Goal: Task Accomplishment & Management: Use online tool/utility

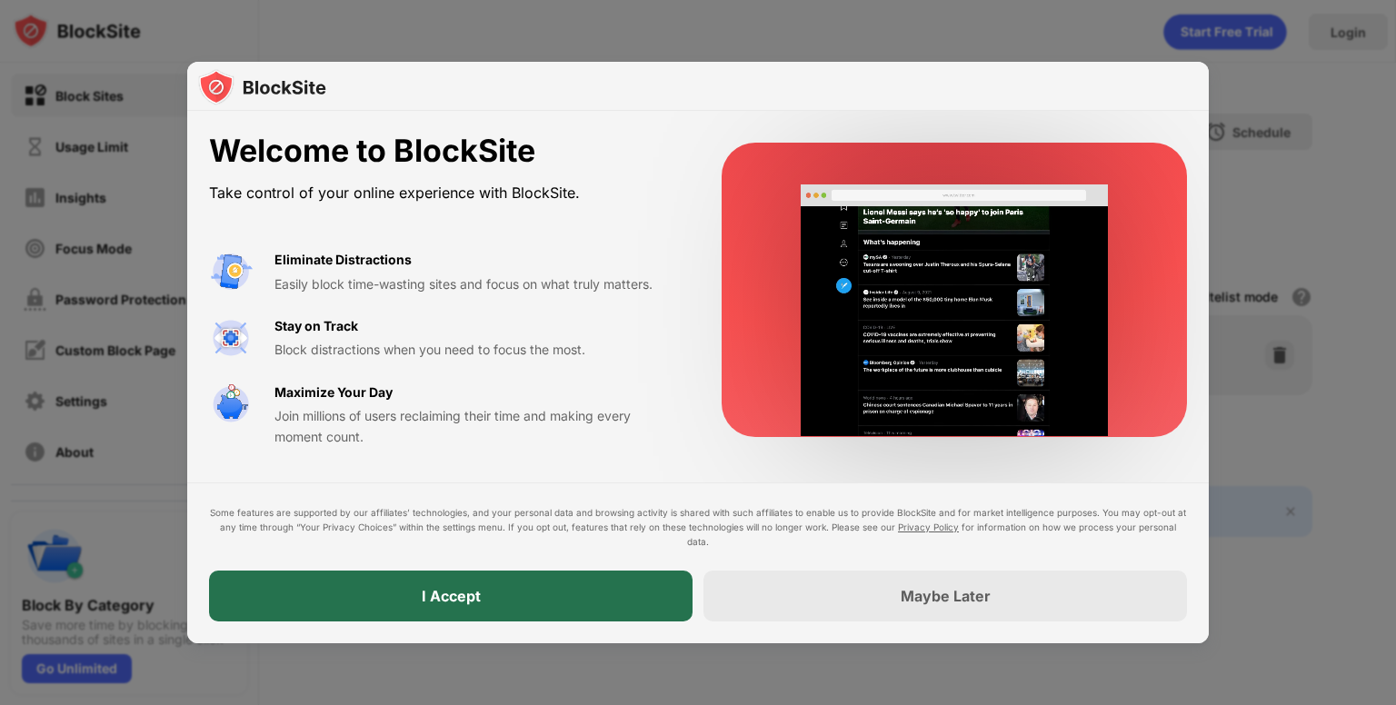
click at [522, 589] on div "I Accept" at bounding box center [450, 596] width 483 height 51
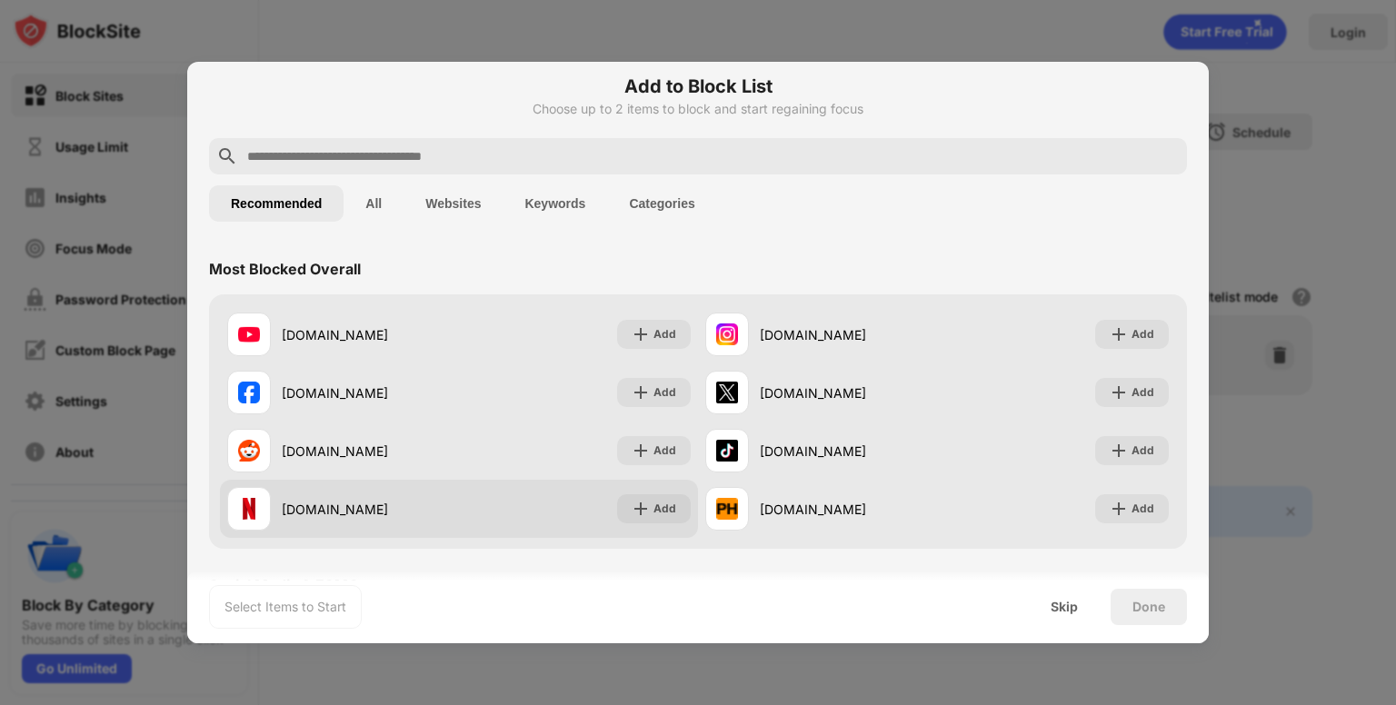
scroll to position [44, 0]
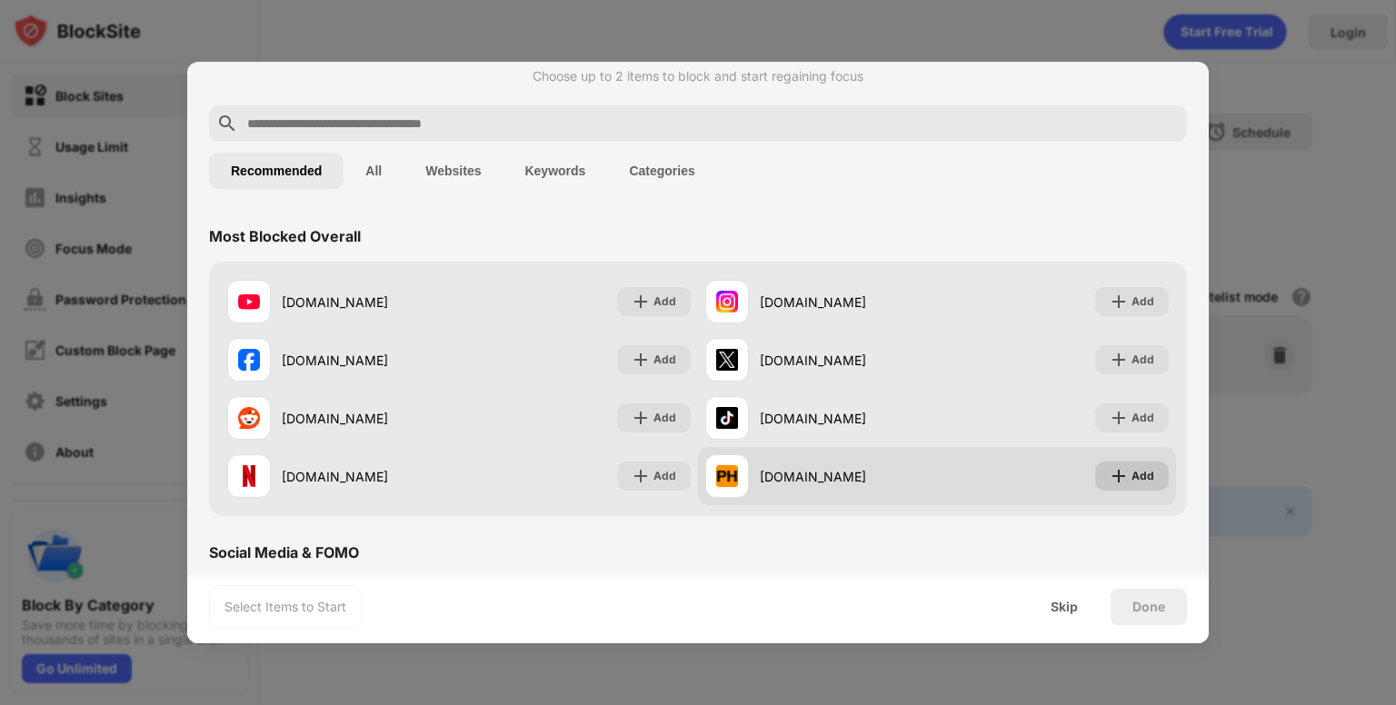
click at [1131, 480] on div "Add" at bounding box center [1142, 476] width 23 height 18
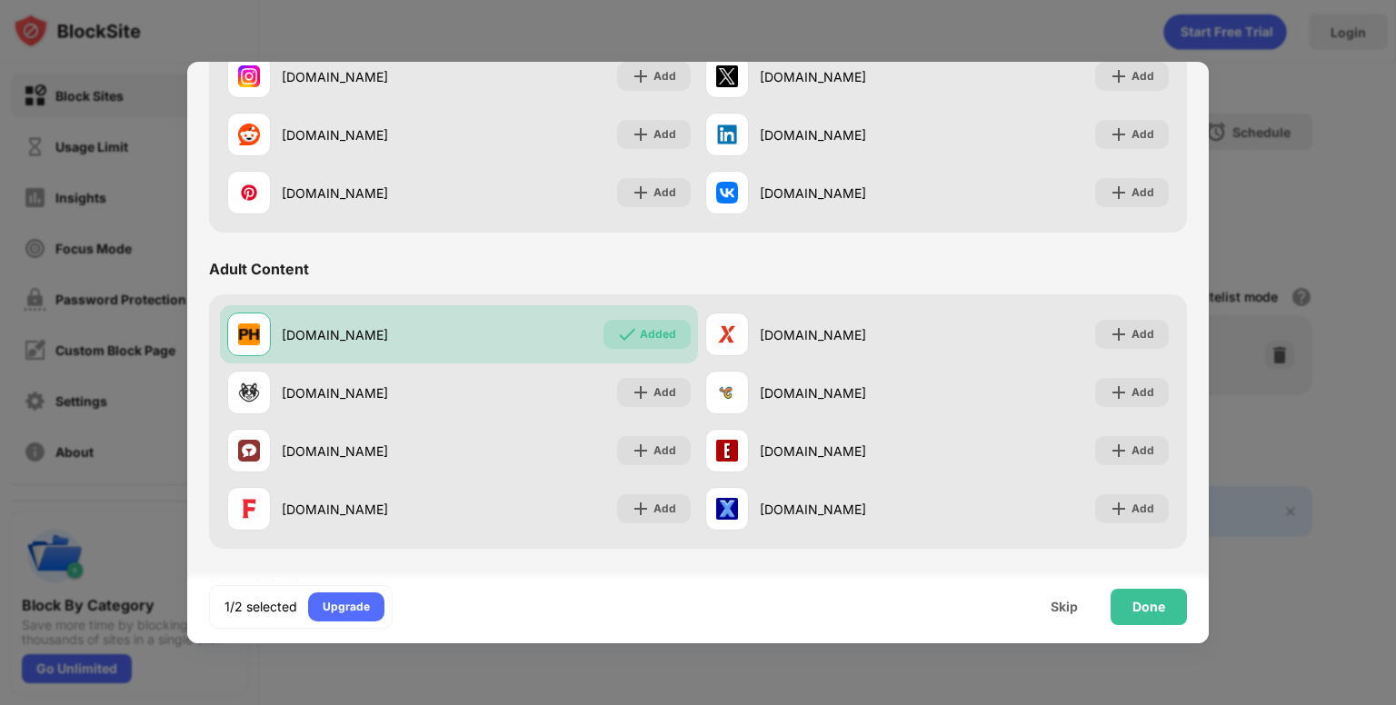
scroll to position [647, 0]
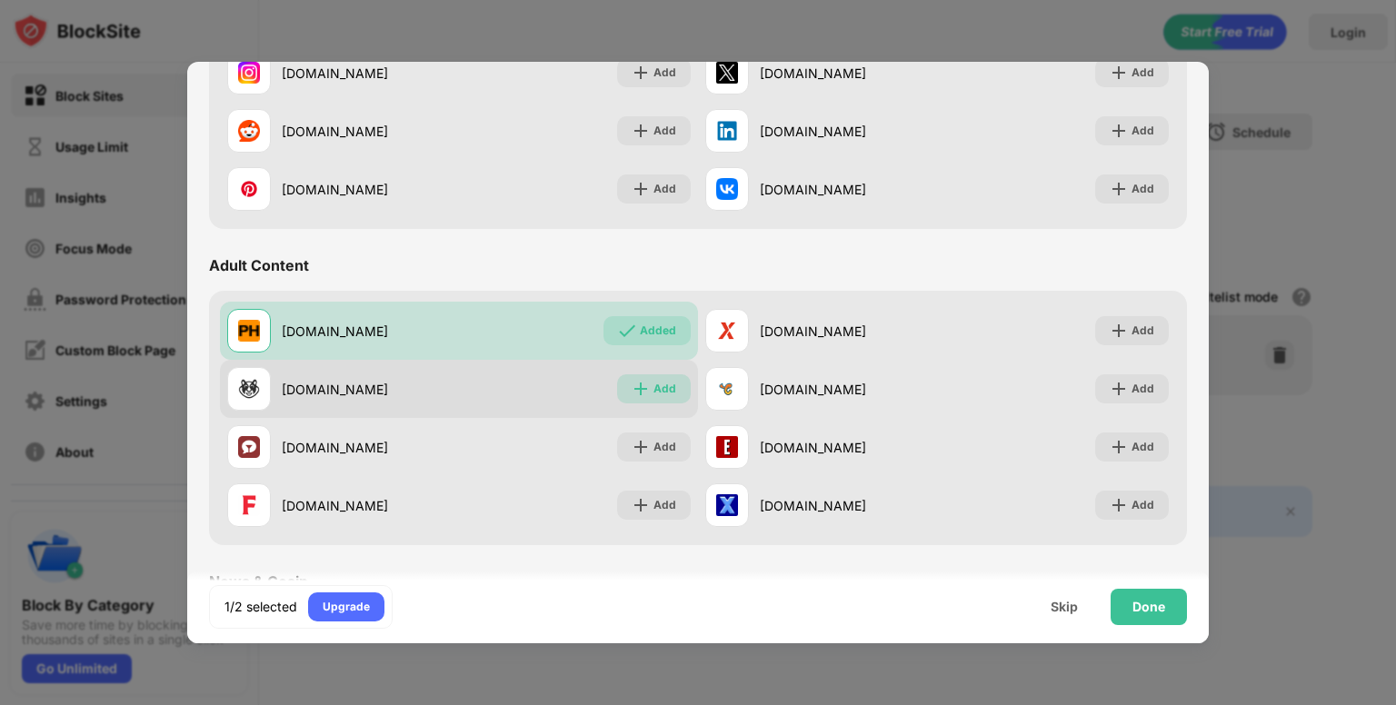
click at [655, 392] on div "Add" at bounding box center [664, 389] width 23 height 18
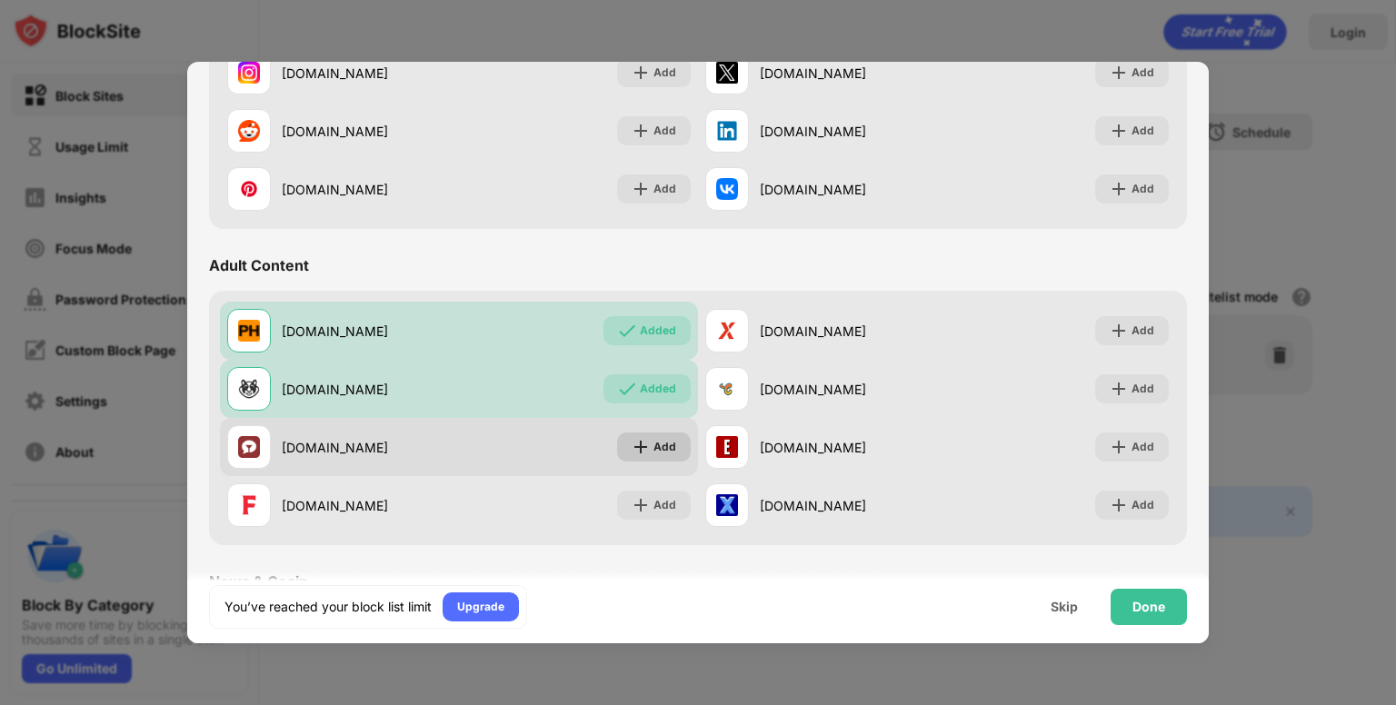
click at [659, 449] on div "Add" at bounding box center [664, 447] width 23 height 18
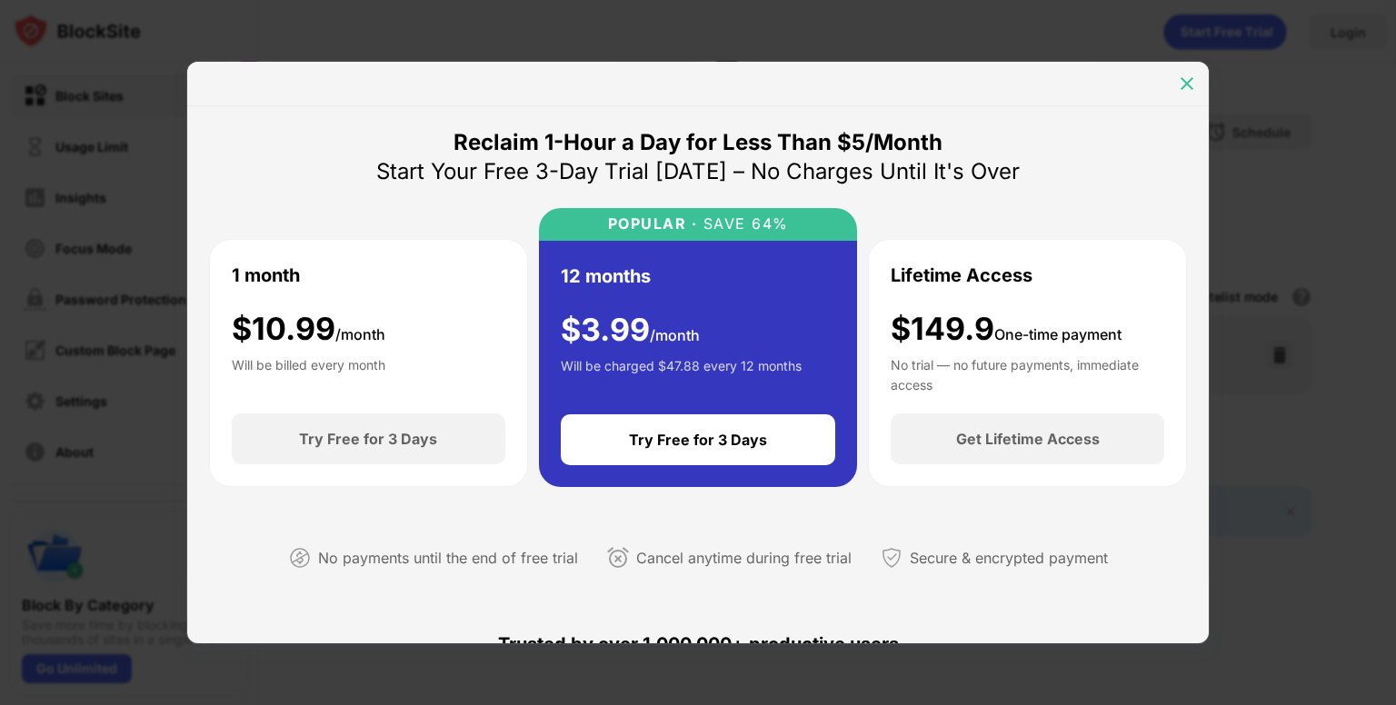
click at [1184, 81] on img at bounding box center [1186, 84] width 18 height 18
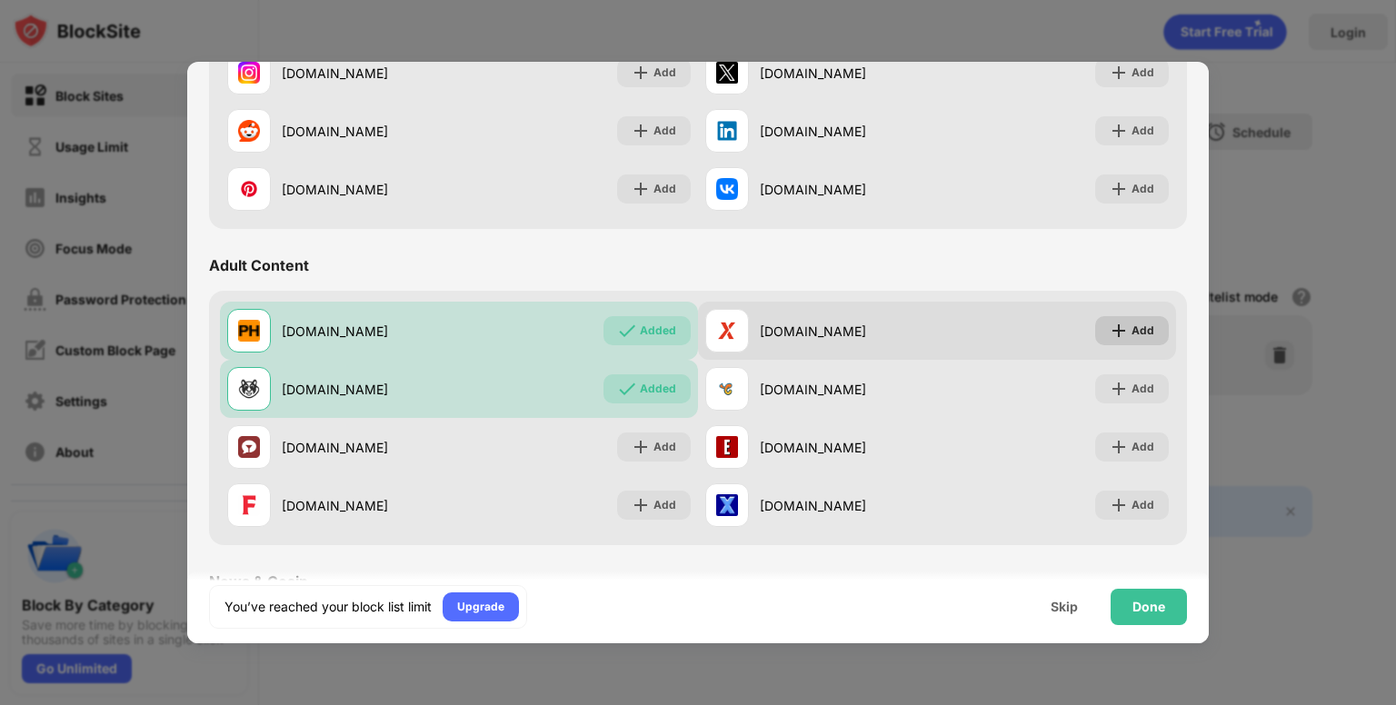
click at [1105, 340] on div "Add" at bounding box center [1132, 330] width 74 height 29
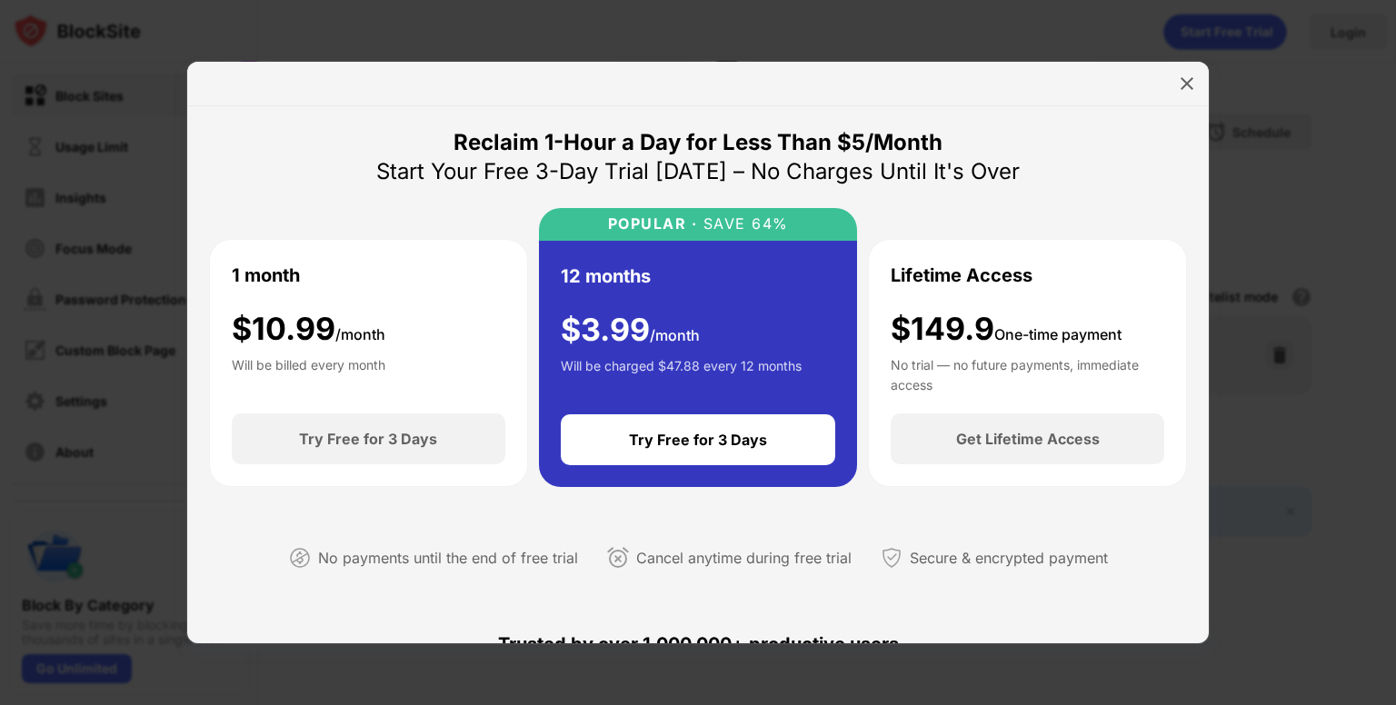
click at [1160, 92] on div at bounding box center [697, 84] width 1021 height 45
click at [1181, 92] on img at bounding box center [1186, 84] width 18 height 18
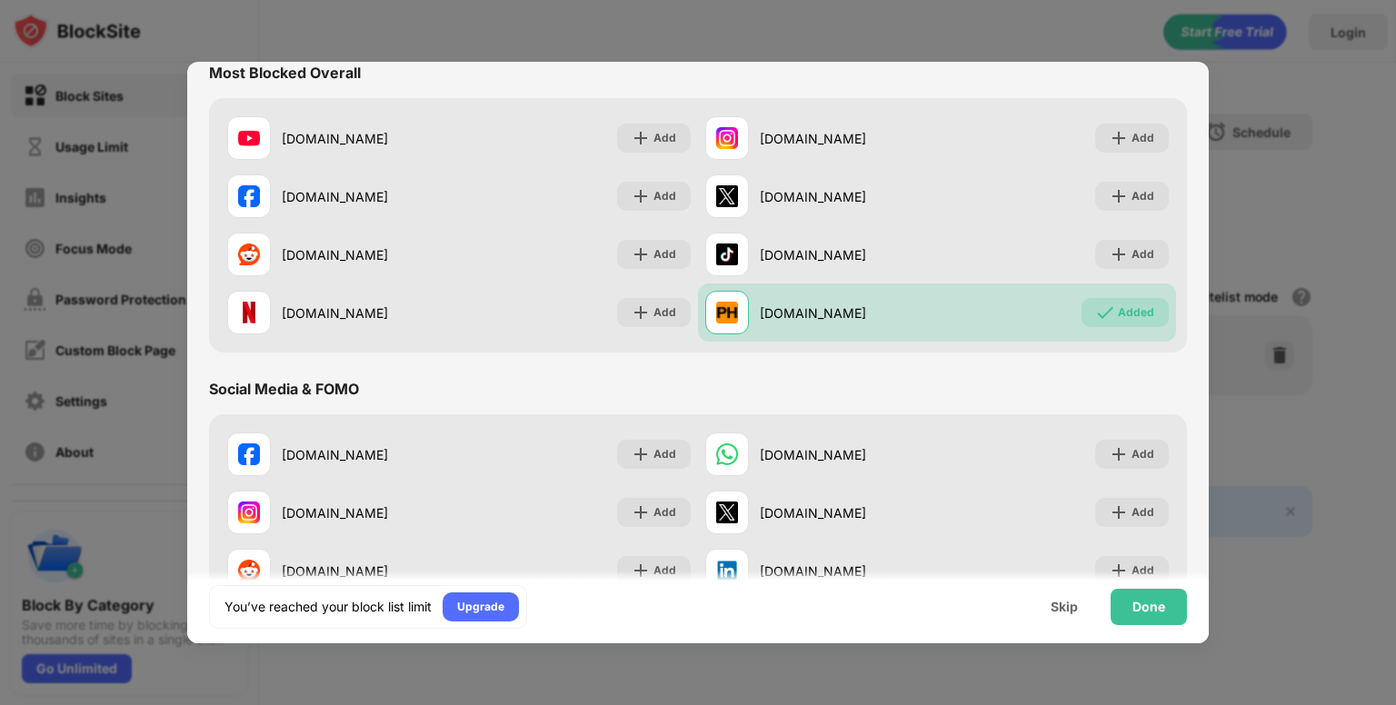
scroll to position [207, 0]
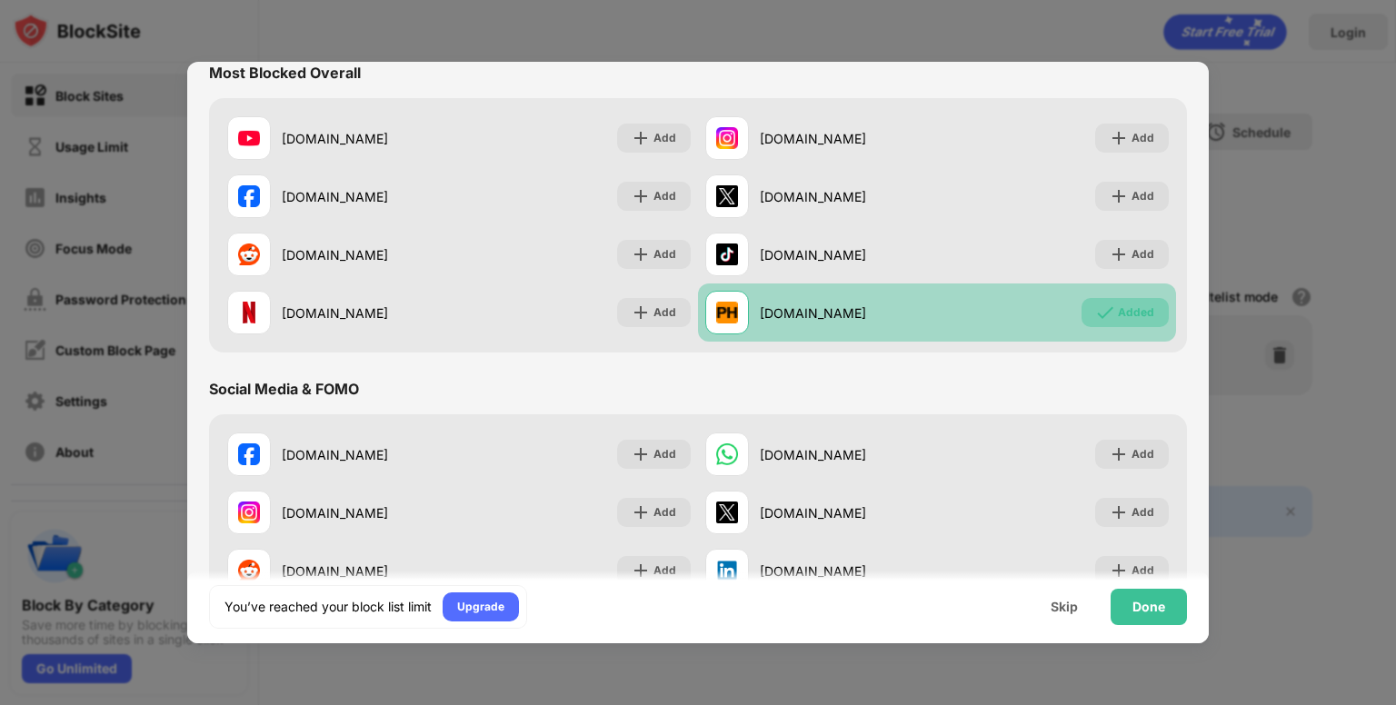
click at [1132, 317] on div "Added" at bounding box center [1136, 312] width 36 height 18
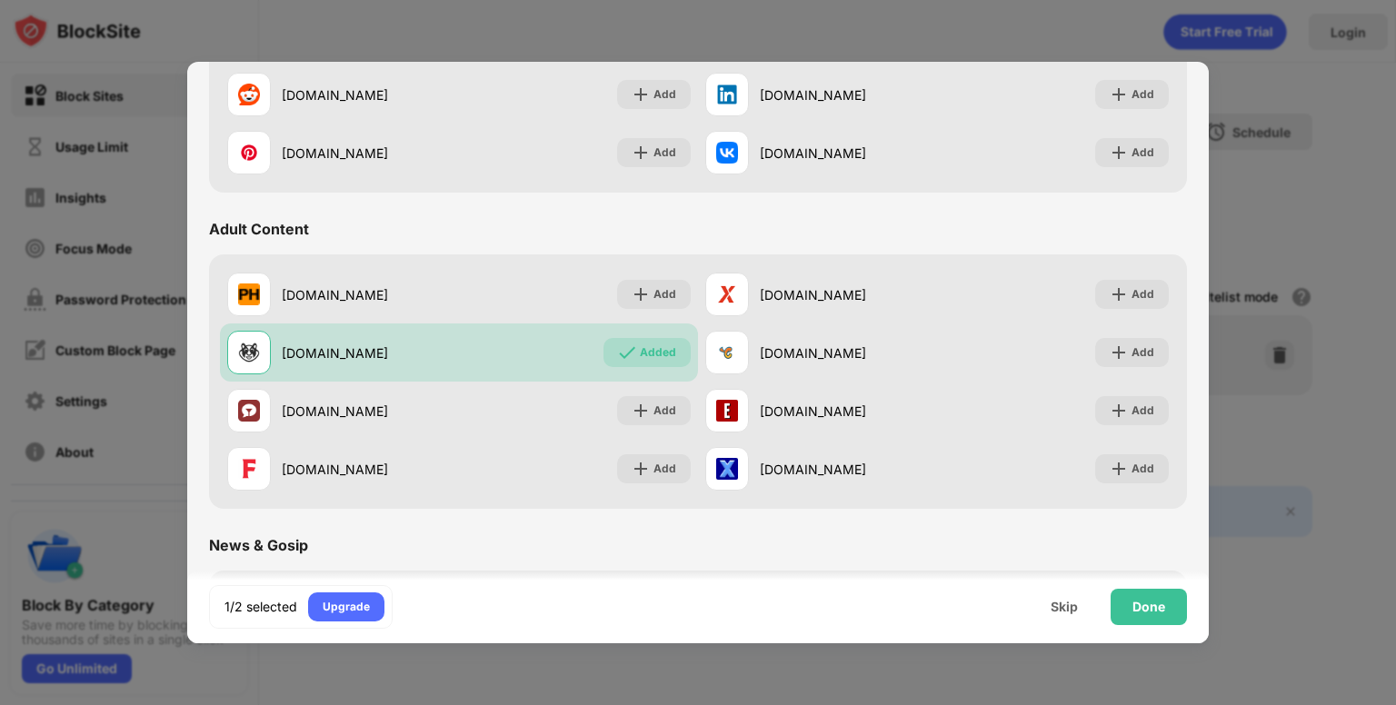
scroll to position [683, 0]
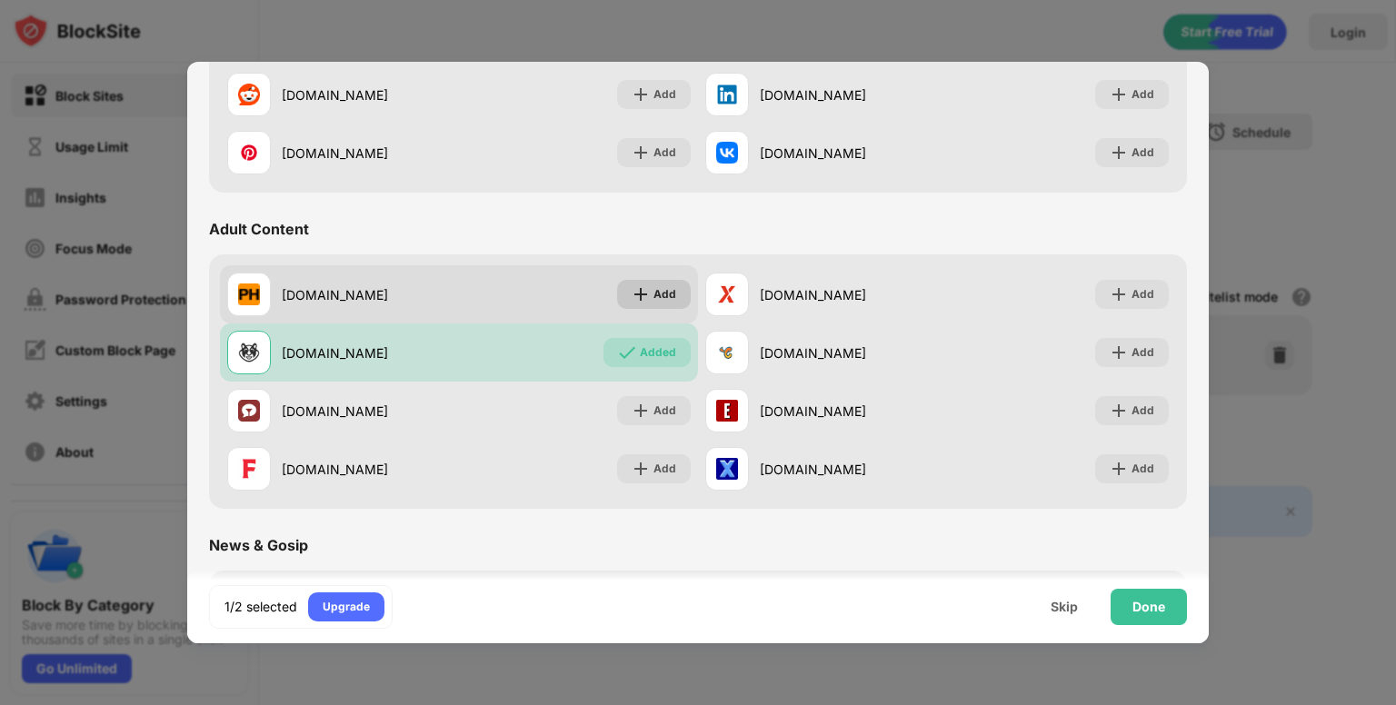
click at [655, 290] on div "Add" at bounding box center [664, 294] width 23 height 18
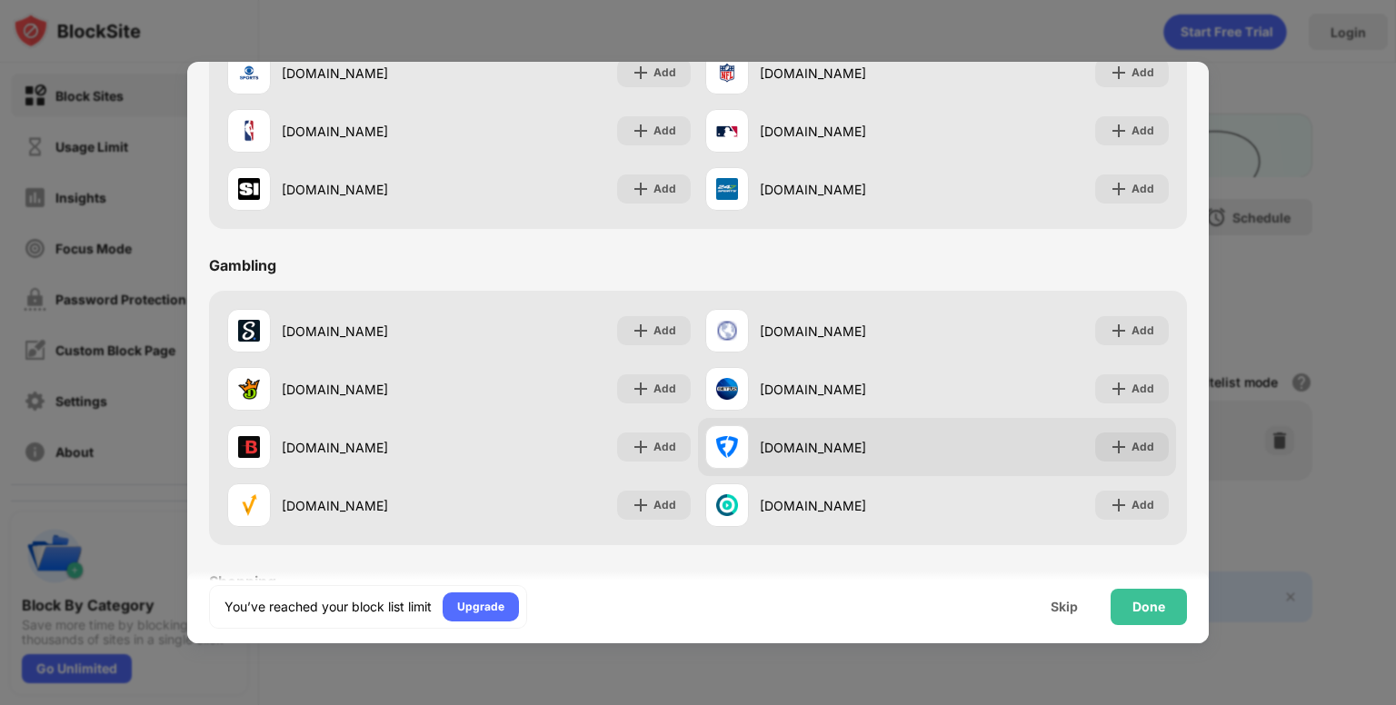
scroll to position [1599, 0]
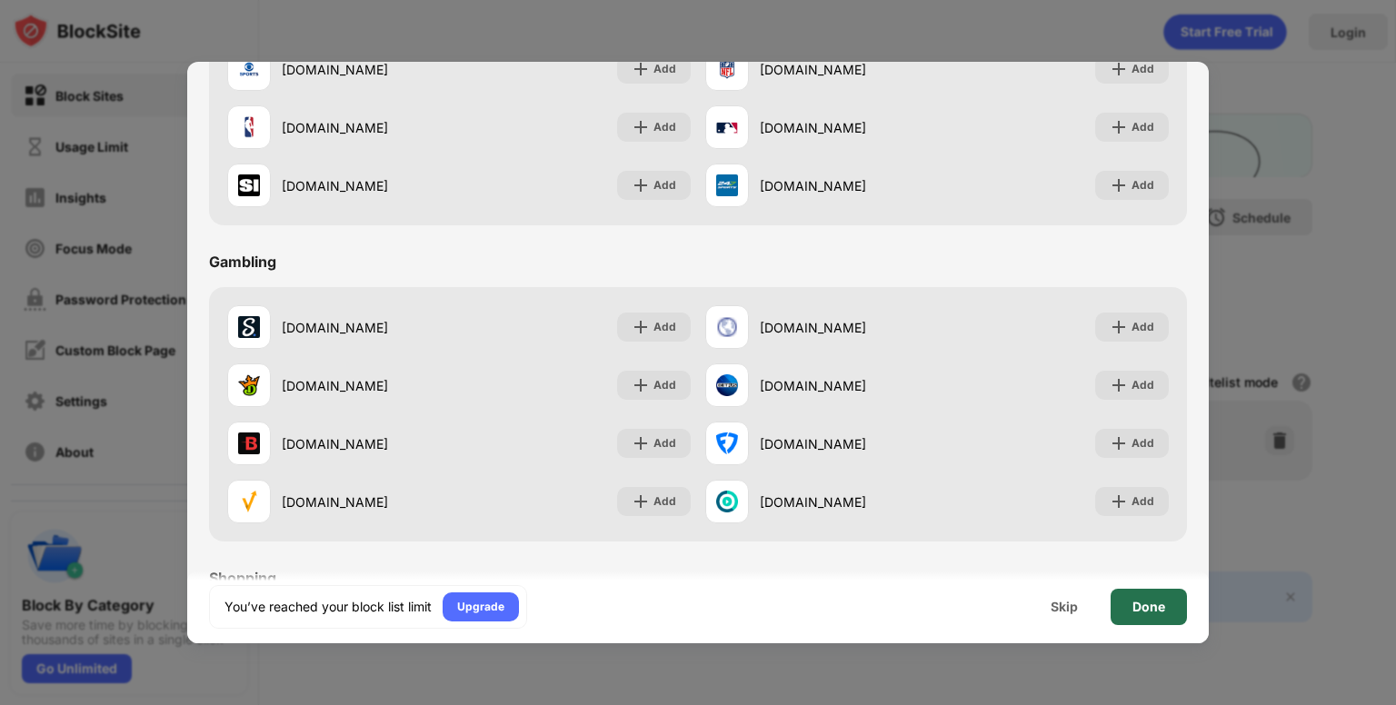
click at [1122, 608] on div "Done" at bounding box center [1148, 607] width 76 height 36
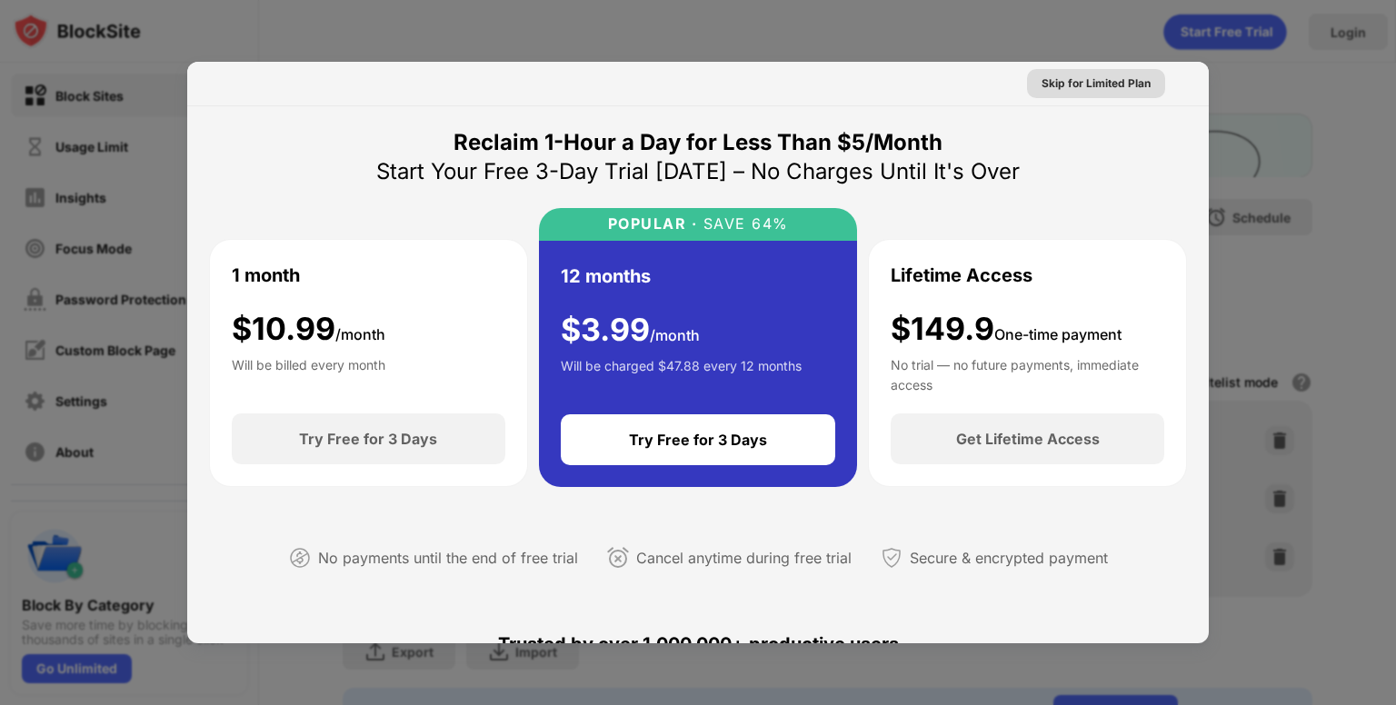
click at [1105, 88] on div "Skip for Limited Plan" at bounding box center [1095, 84] width 109 height 18
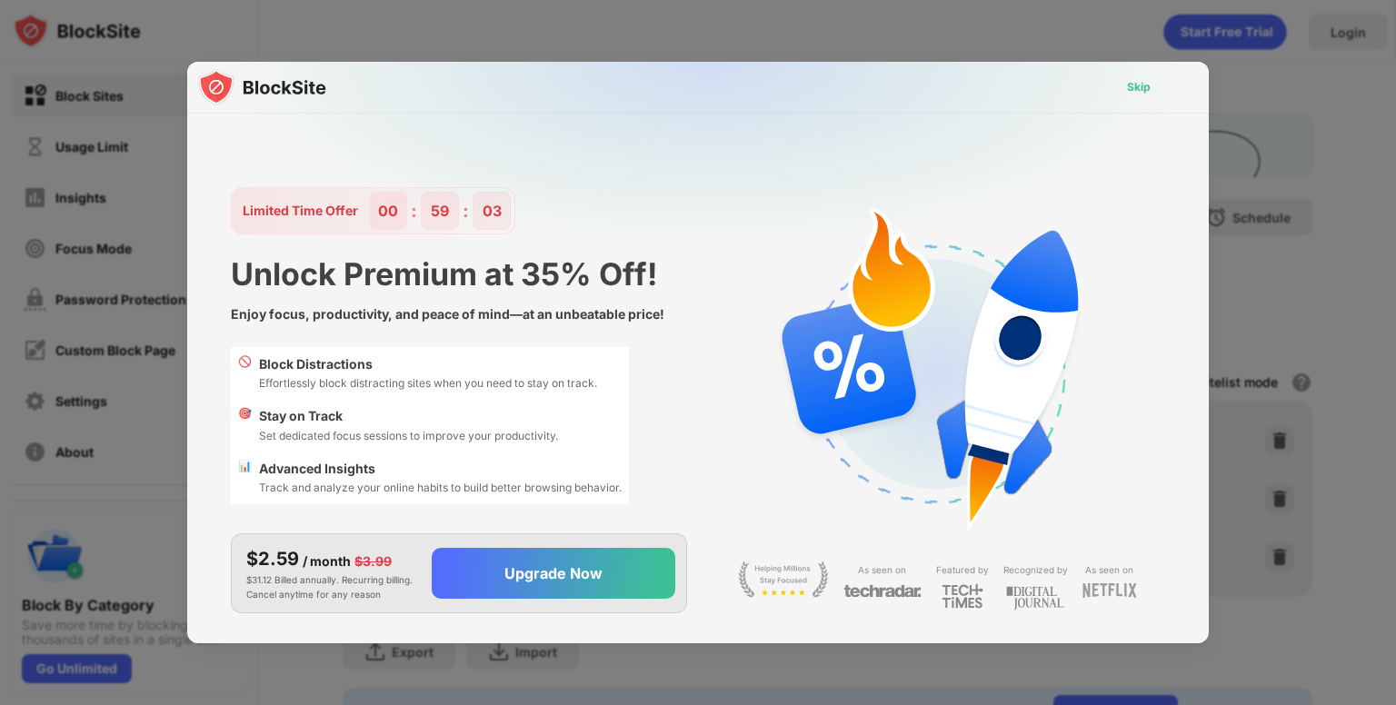
click at [1143, 88] on div "Skip" at bounding box center [1139, 87] width 24 height 18
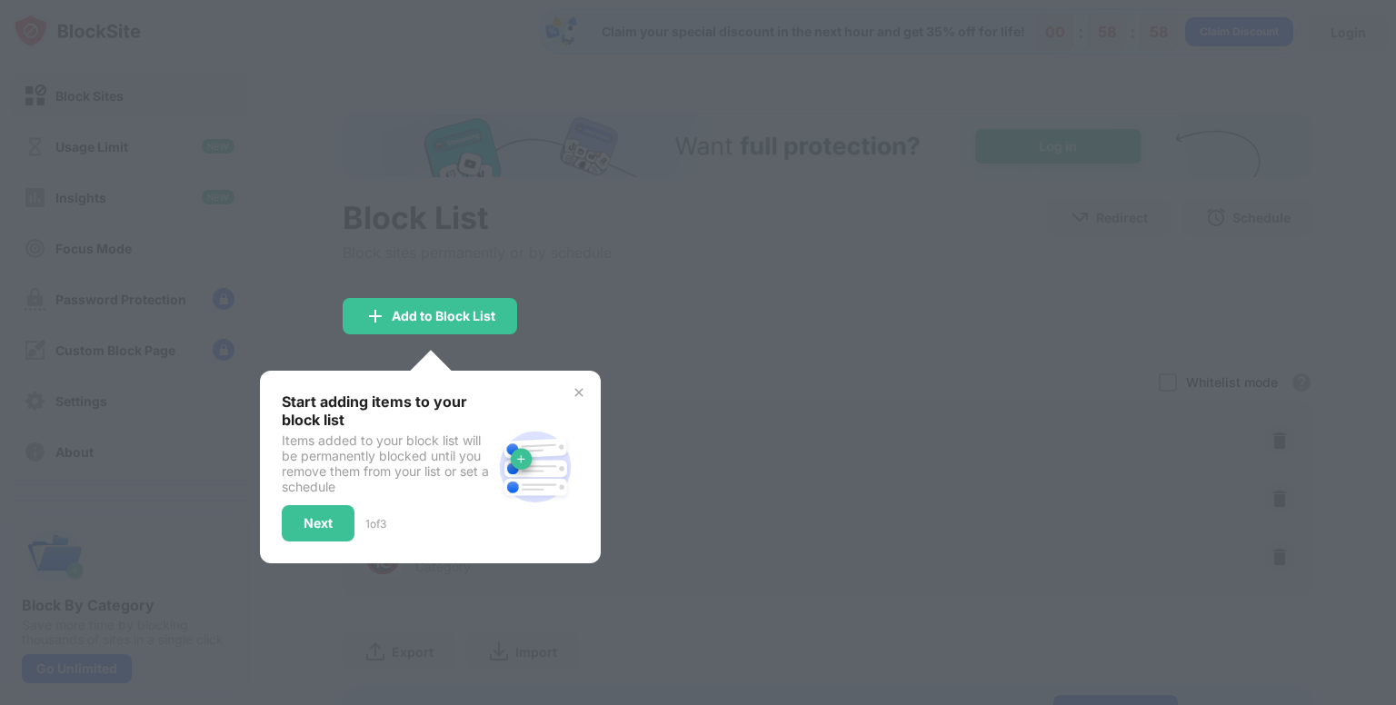
click at [581, 385] on img at bounding box center [578, 392] width 15 height 15
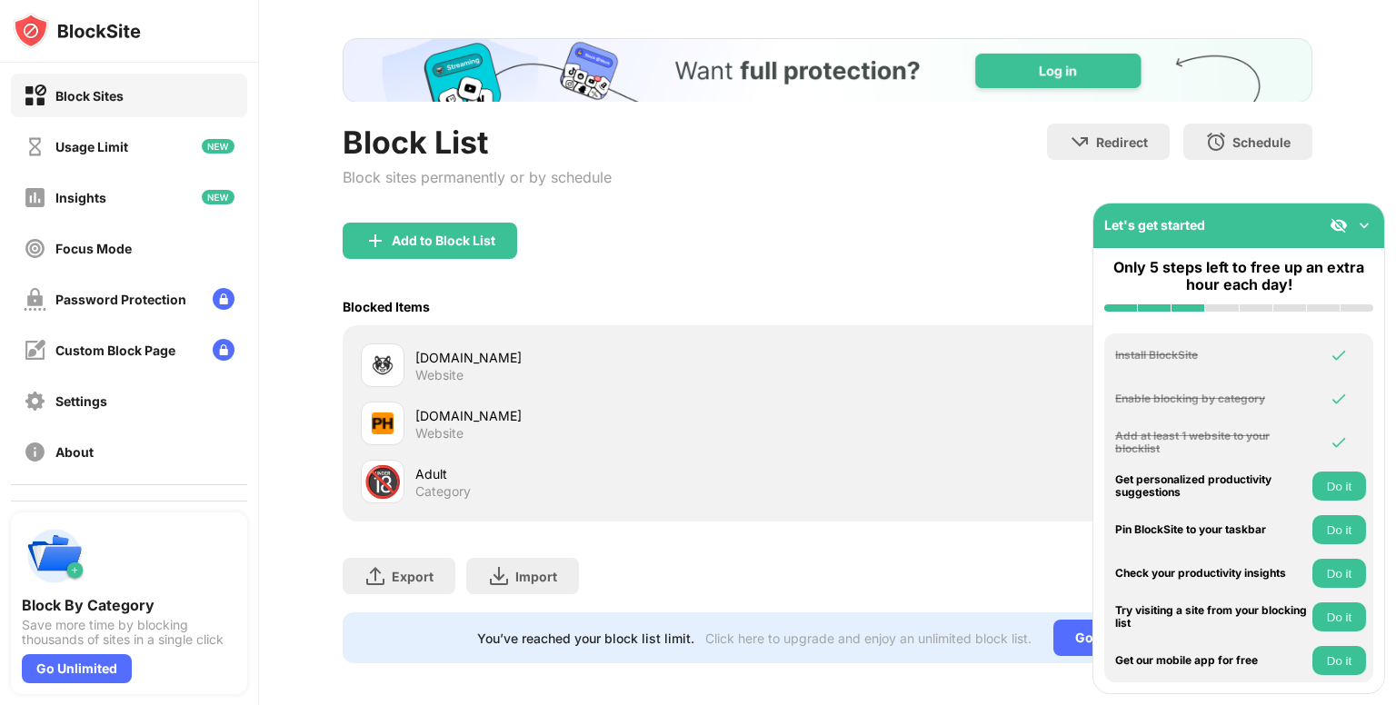
scroll to position [97, 0]
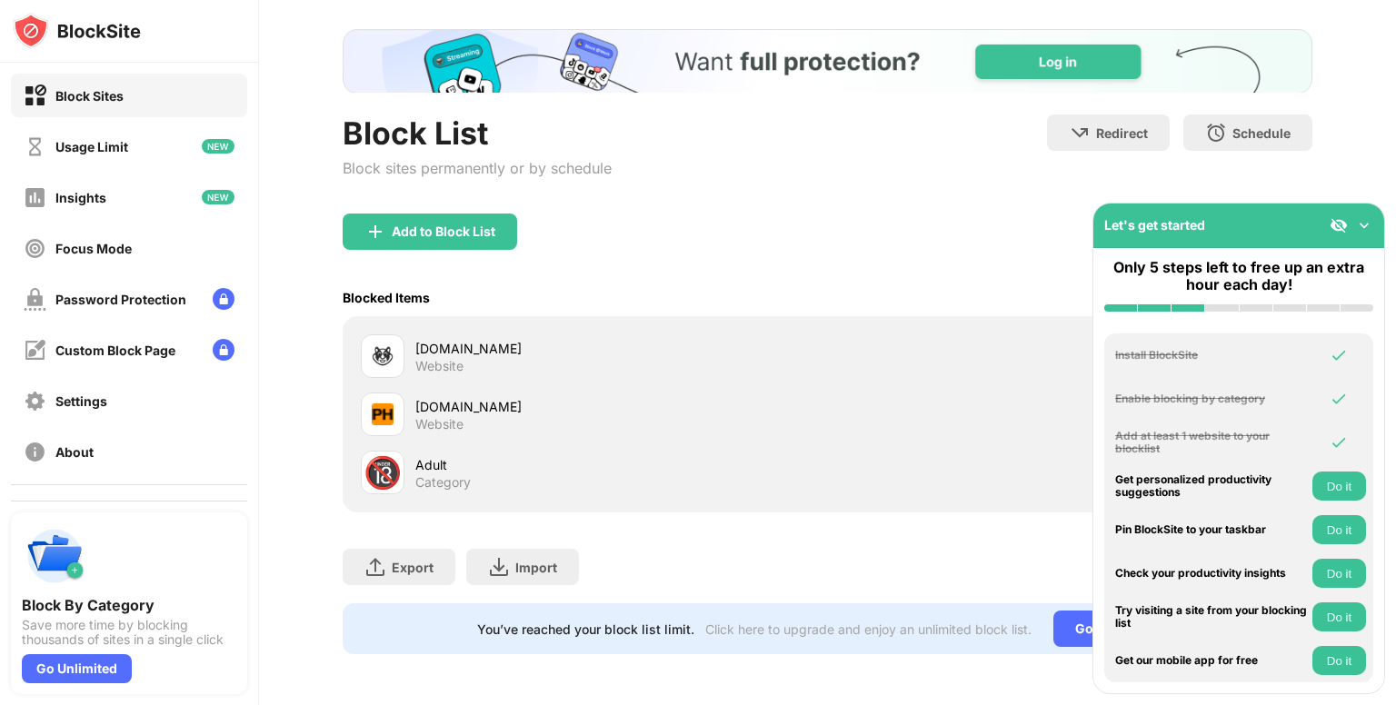
click at [449, 240] on div "Add to Block List" at bounding box center [827, 246] width 969 height 65
click at [471, 224] on div "Add to Block List" at bounding box center [444, 231] width 104 height 15
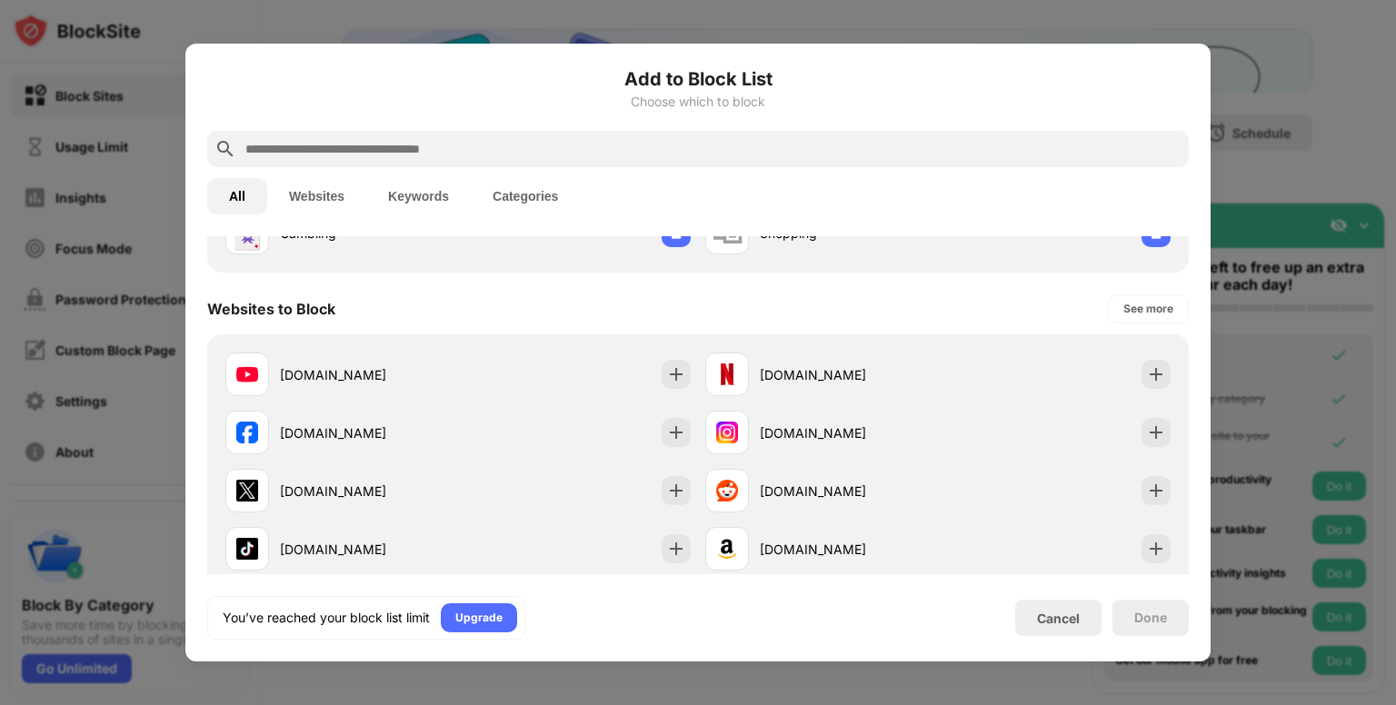
scroll to position [15, 0]
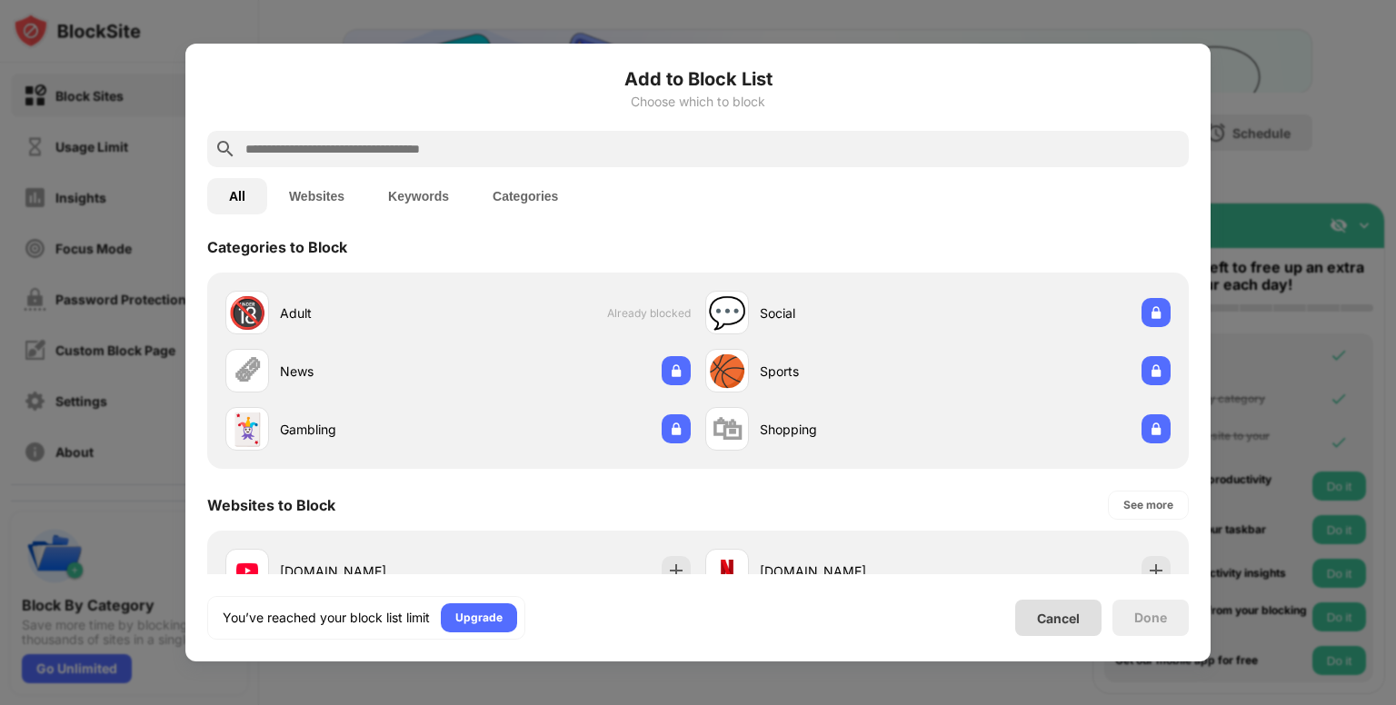
click at [1061, 618] on div "Cancel" at bounding box center [1058, 618] width 43 height 15
